Goal: Task Accomplishment & Management: Use online tool/utility

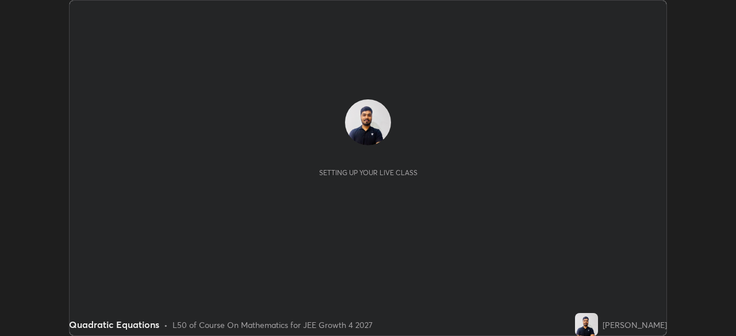
scroll to position [336, 735]
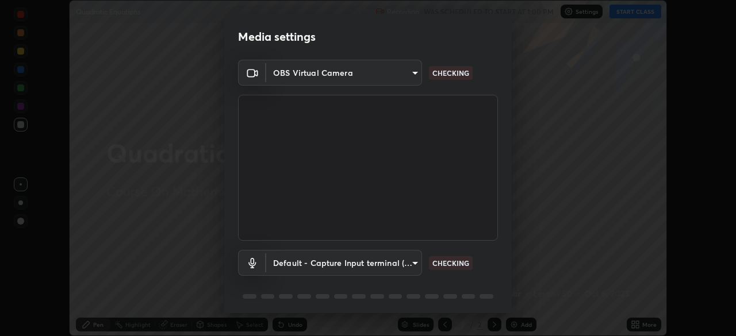
type input "f44939252cec670a7c81aafead478e6b9f15b20a1b8f1ae8dba2619045631b1c"
type input "default"
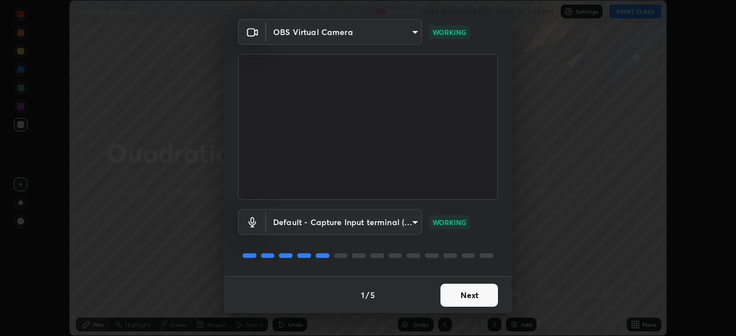
click at [465, 295] on button "Next" at bounding box center [468, 295] width 57 height 23
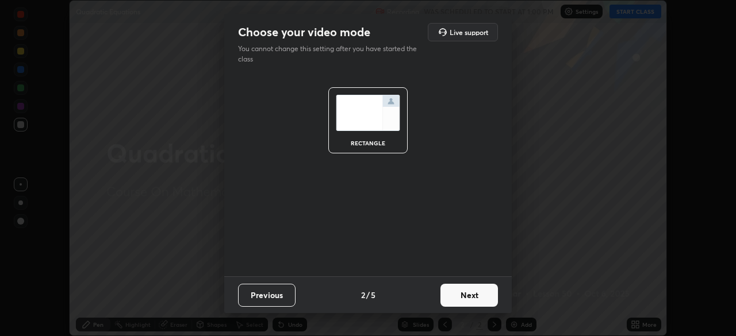
click at [459, 299] on button "Next" at bounding box center [468, 295] width 57 height 23
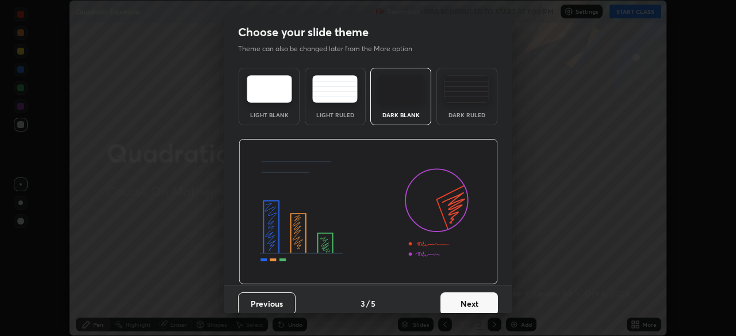
click at [461, 301] on button "Next" at bounding box center [468, 304] width 57 height 23
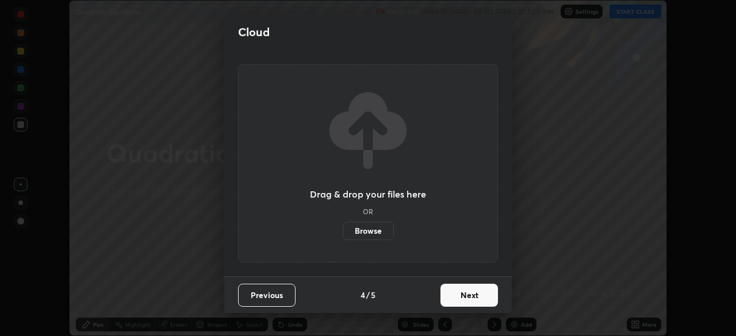
click at [463, 305] on button "Next" at bounding box center [468, 295] width 57 height 23
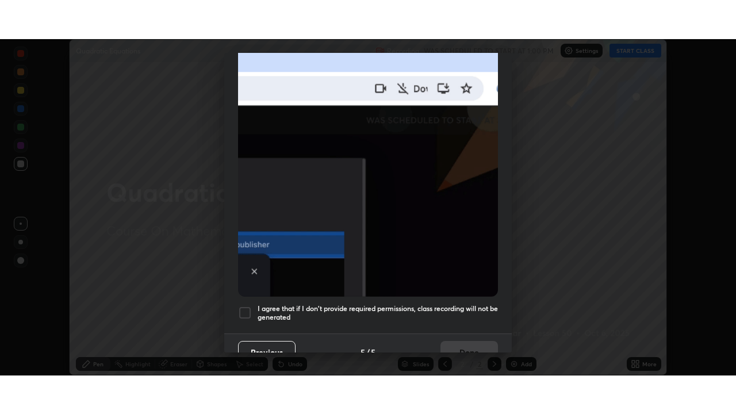
scroll to position [275, 0]
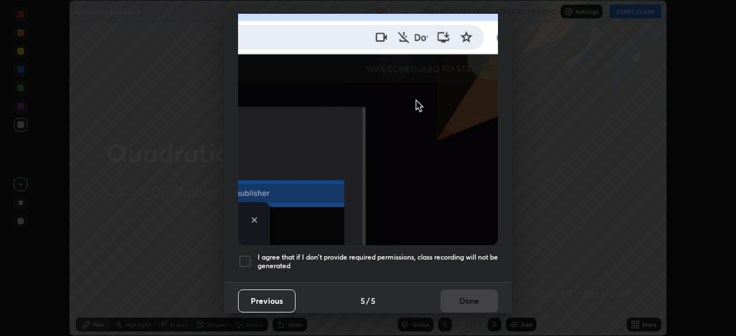
click at [461, 258] on h5 "I agree that if I don't provide required permissions, class recording will not …" at bounding box center [378, 262] width 240 height 18
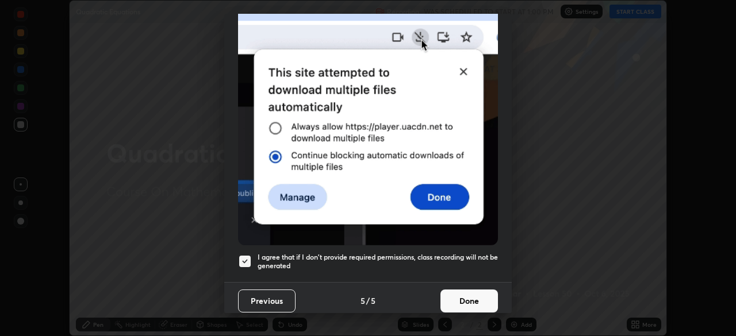
click at [465, 294] on button "Done" at bounding box center [468, 301] width 57 height 23
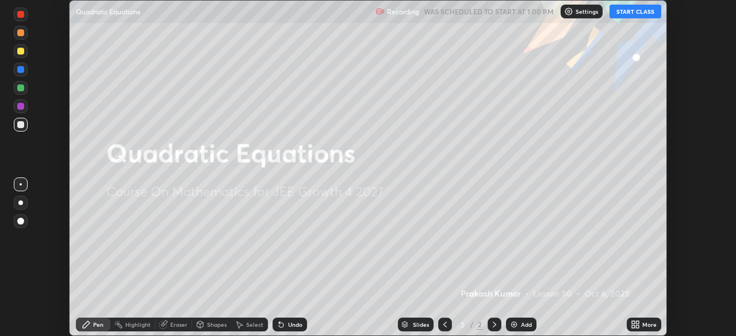
click at [631, 12] on button "START CLASS" at bounding box center [635, 12] width 52 height 14
click at [633, 323] on icon at bounding box center [633, 322] width 3 height 3
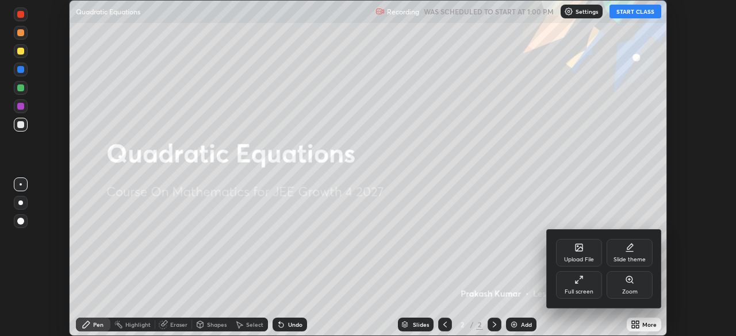
click at [565, 286] on div "Full screen" at bounding box center [579, 285] width 46 height 28
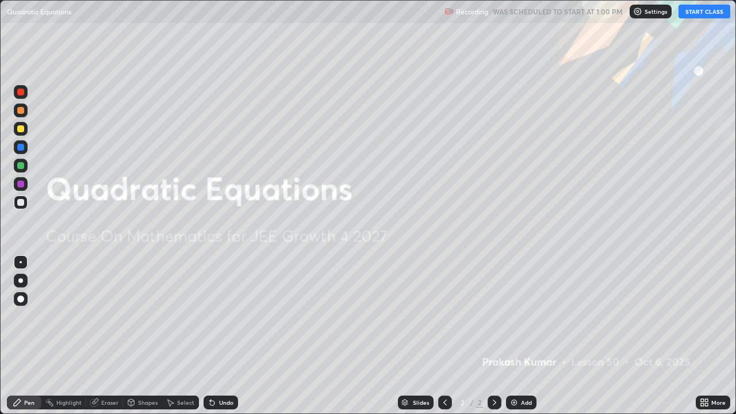
scroll to position [414, 736]
click at [519, 336] on div "Add" at bounding box center [521, 403] width 30 height 14
